Goal: Information Seeking & Learning: Learn about a topic

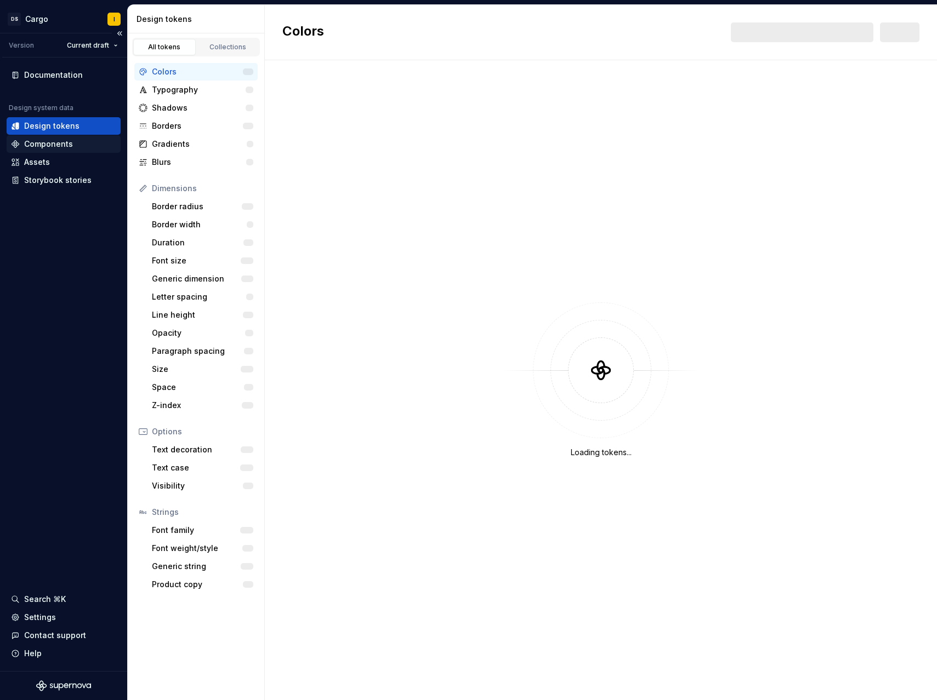
click at [61, 145] on div "Components" at bounding box center [48, 144] width 49 height 11
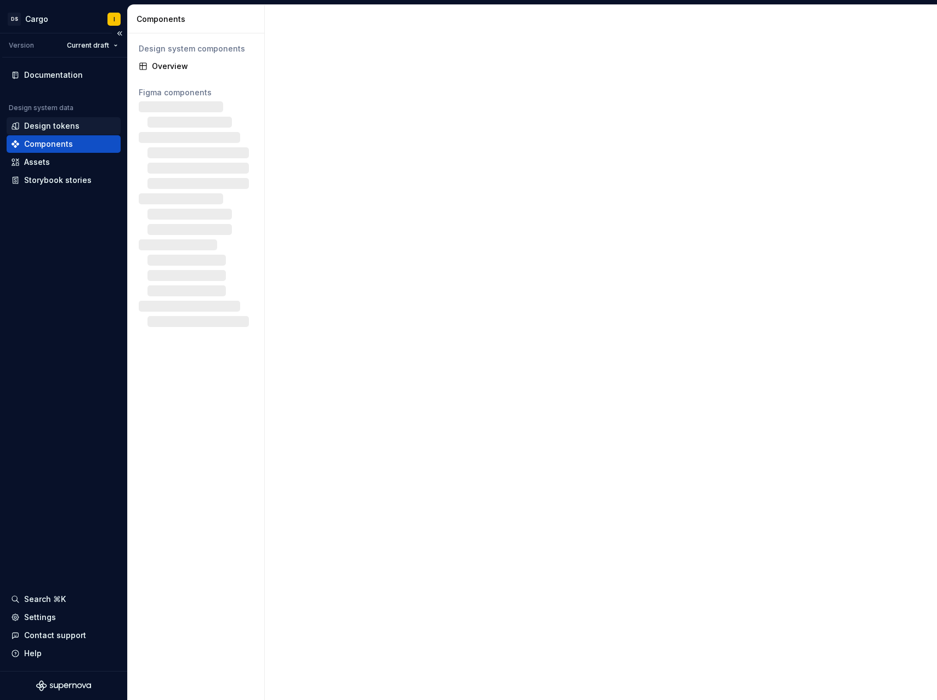
click at [65, 124] on div "Design tokens" at bounding box center [51, 126] width 55 height 11
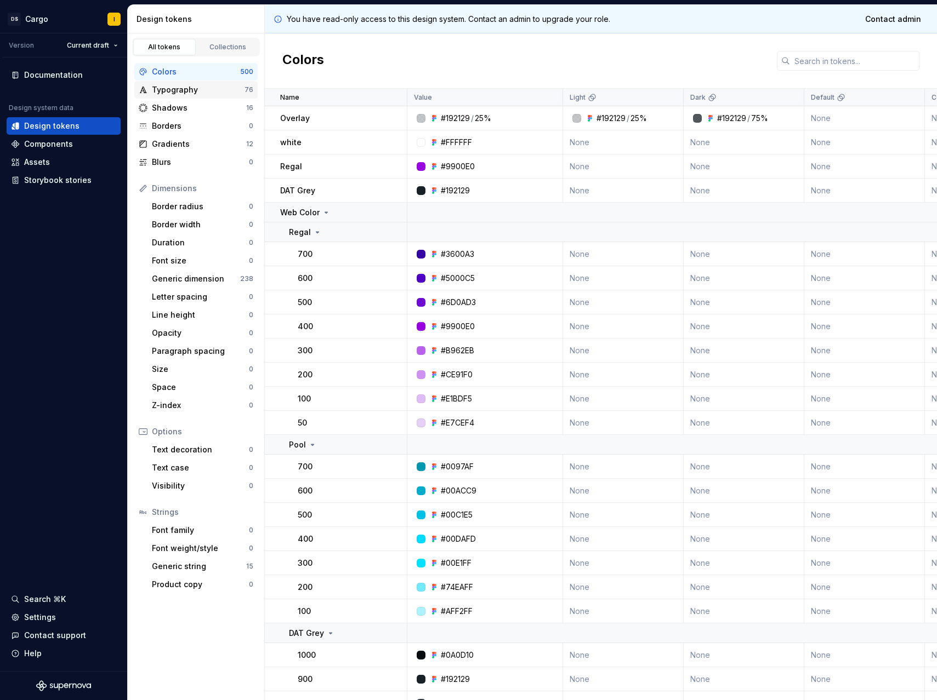
click at [182, 94] on div "Typography" at bounding box center [198, 89] width 93 height 11
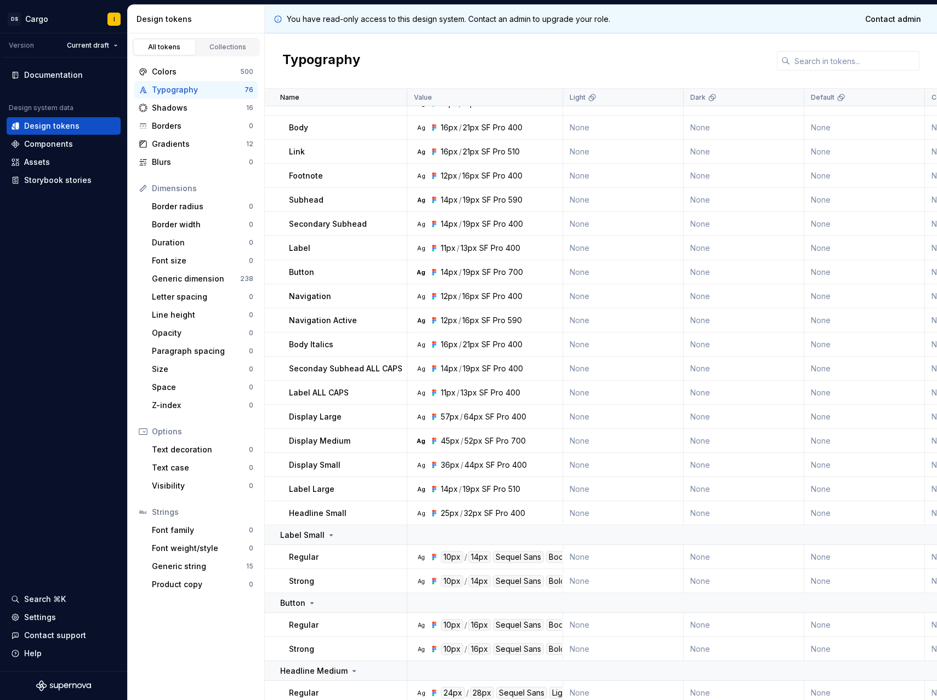
scroll to position [758, 0]
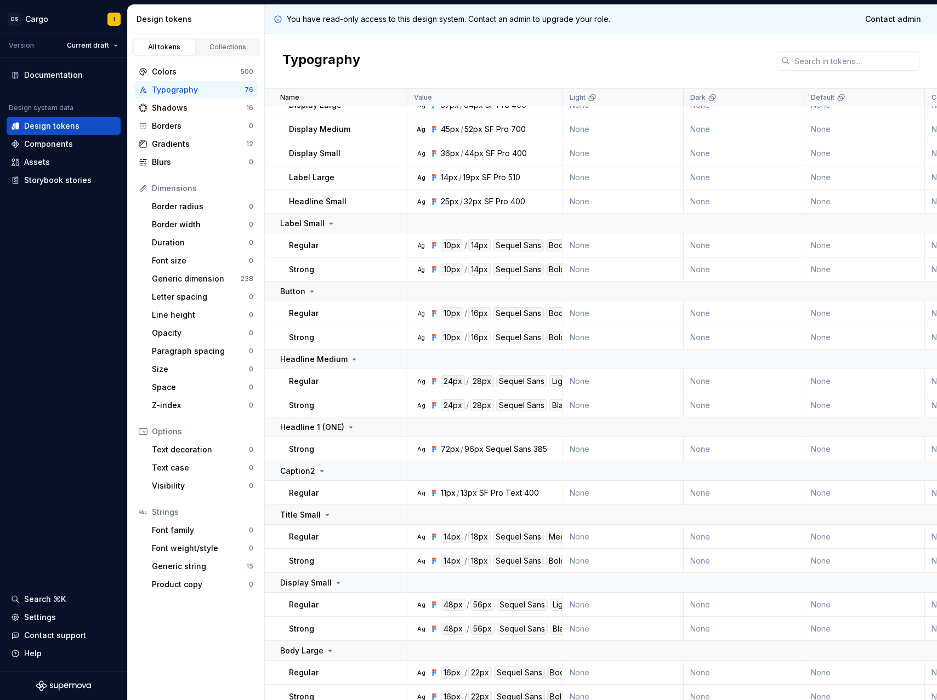
click at [317, 336] on div "Strong" at bounding box center [347, 337] width 117 height 11
click at [301, 338] on p "Strong" at bounding box center [301, 337] width 25 height 11
click at [299, 283] on td "Button" at bounding box center [336, 292] width 142 height 20
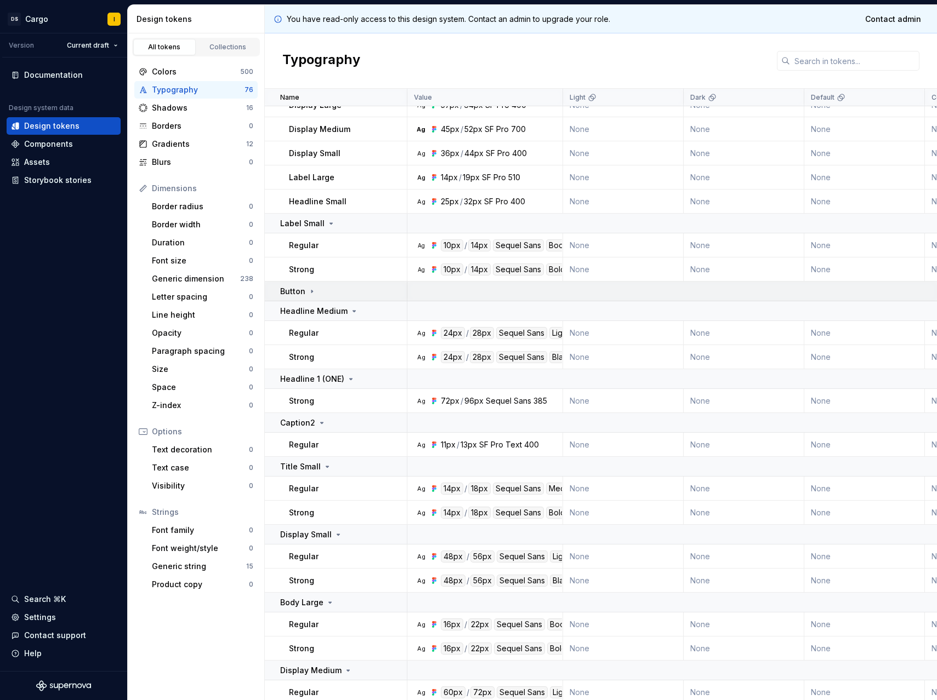
click at [300, 288] on p "Button" at bounding box center [292, 291] width 25 height 11
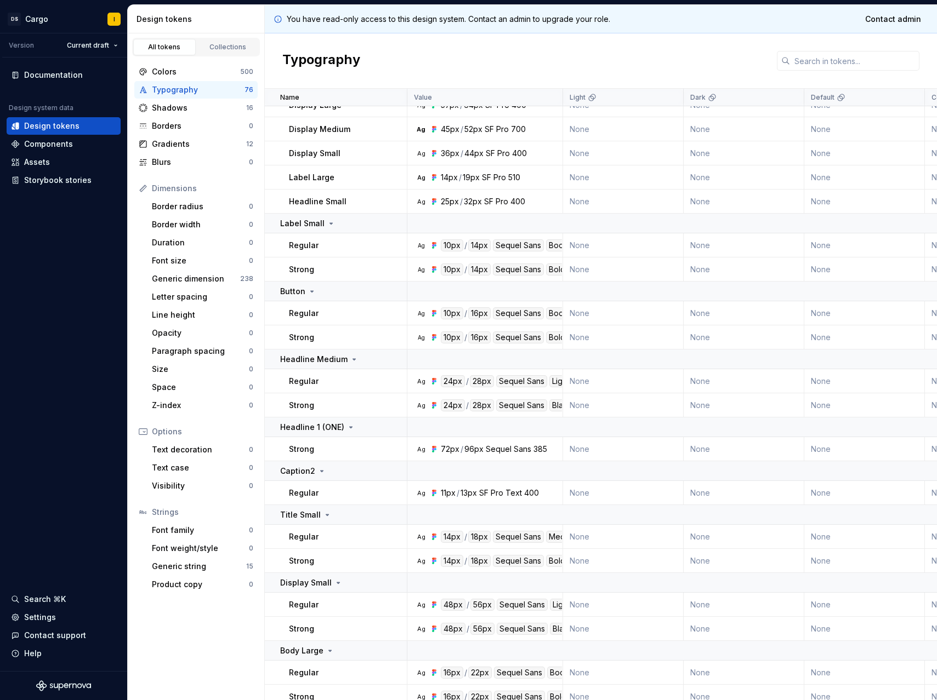
click at [561, 304] on td "Ag 10px / 16px Sequel Sans Book Body" at bounding box center [485, 313] width 156 height 24
click at [553, 317] on div "Book Body" at bounding box center [569, 313] width 46 height 12
click at [448, 308] on div "10px" at bounding box center [452, 313] width 22 height 12
click at [454, 324] on td "Ag 10px / 16px Sequel Sans Book Body" at bounding box center [485, 313] width 156 height 24
drag, startPoint x: 458, startPoint y: 329, endPoint x: 671, endPoint y: 339, distance: 213.4
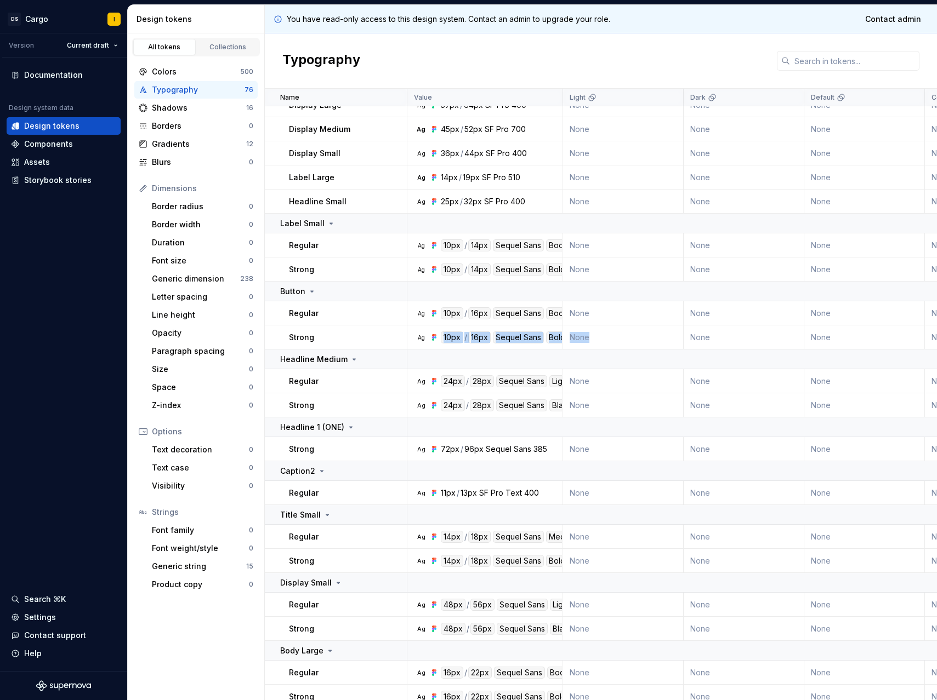
click at [557, 336] on div "Bold Body" at bounding box center [567, 338] width 43 height 12
click at [560, 326] on td "Ag 10px / 16px Sequel Sans Bold Body" at bounding box center [485, 338] width 156 height 24
